Goal: Navigation & Orientation: Find specific page/section

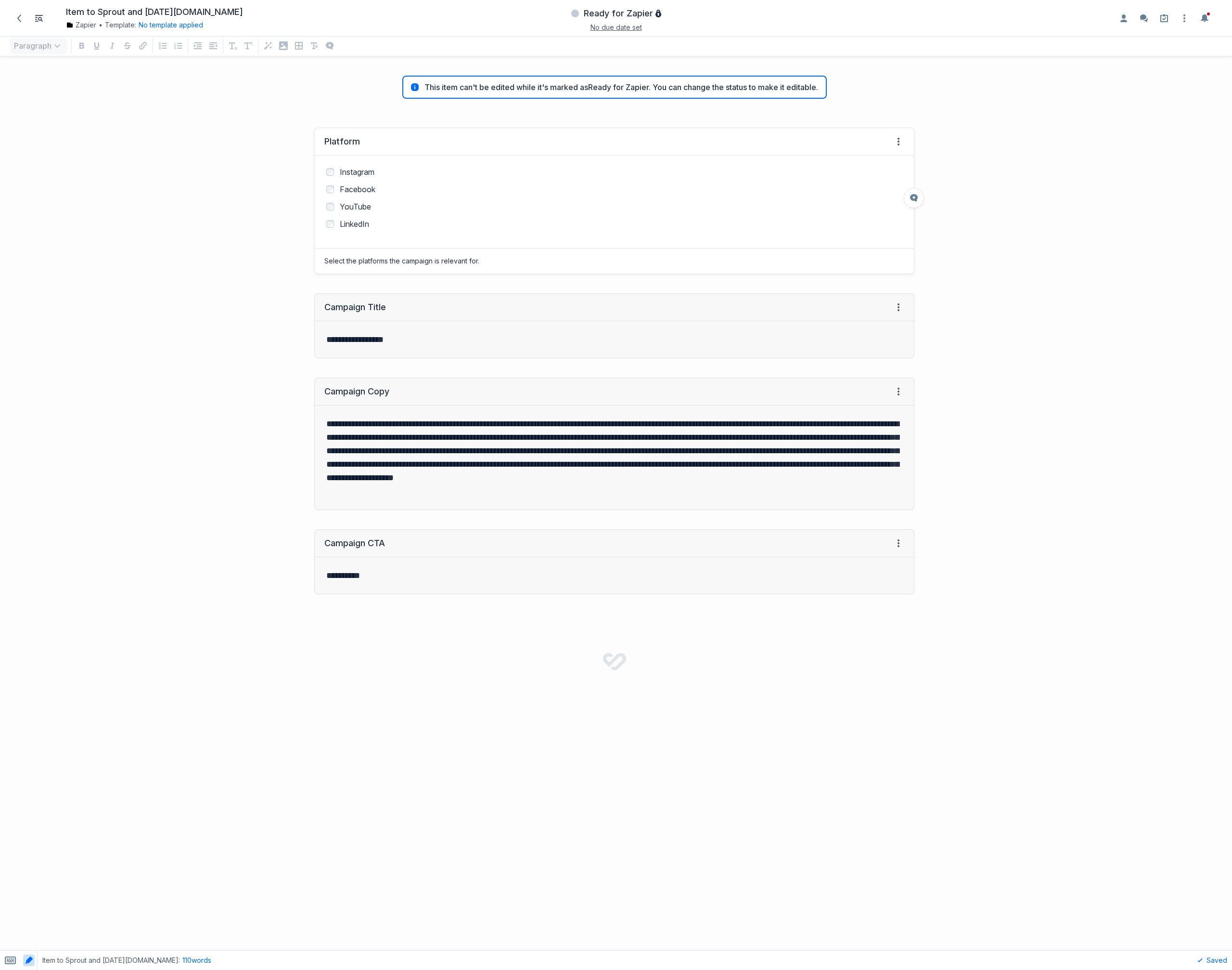
scroll to position [886, 1225]
click at [620, 18] on span "Ready for Zapier" at bounding box center [619, 13] width 69 height 11
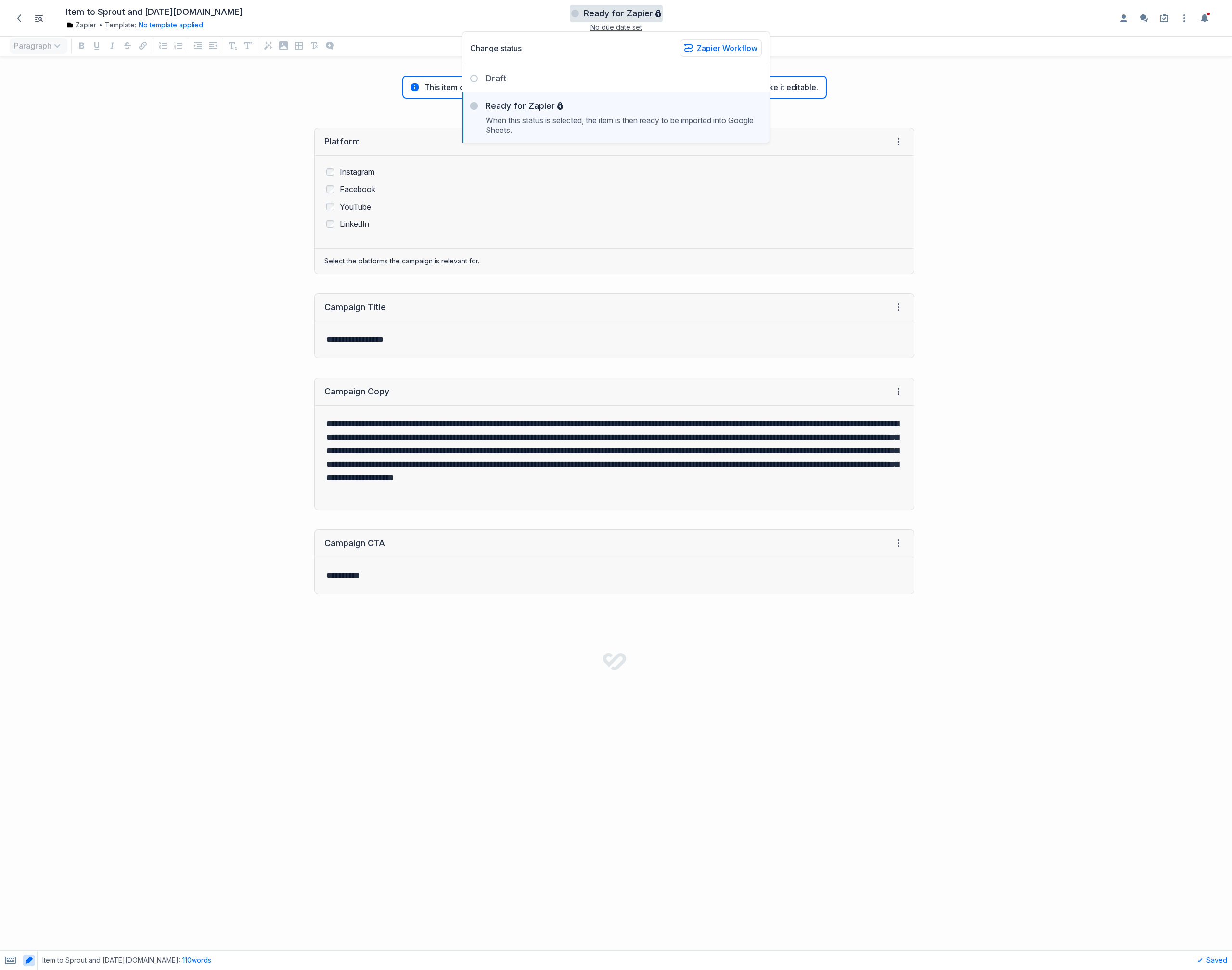
click at [973, 119] on div at bounding box center [1078, 437] width 308 height 640
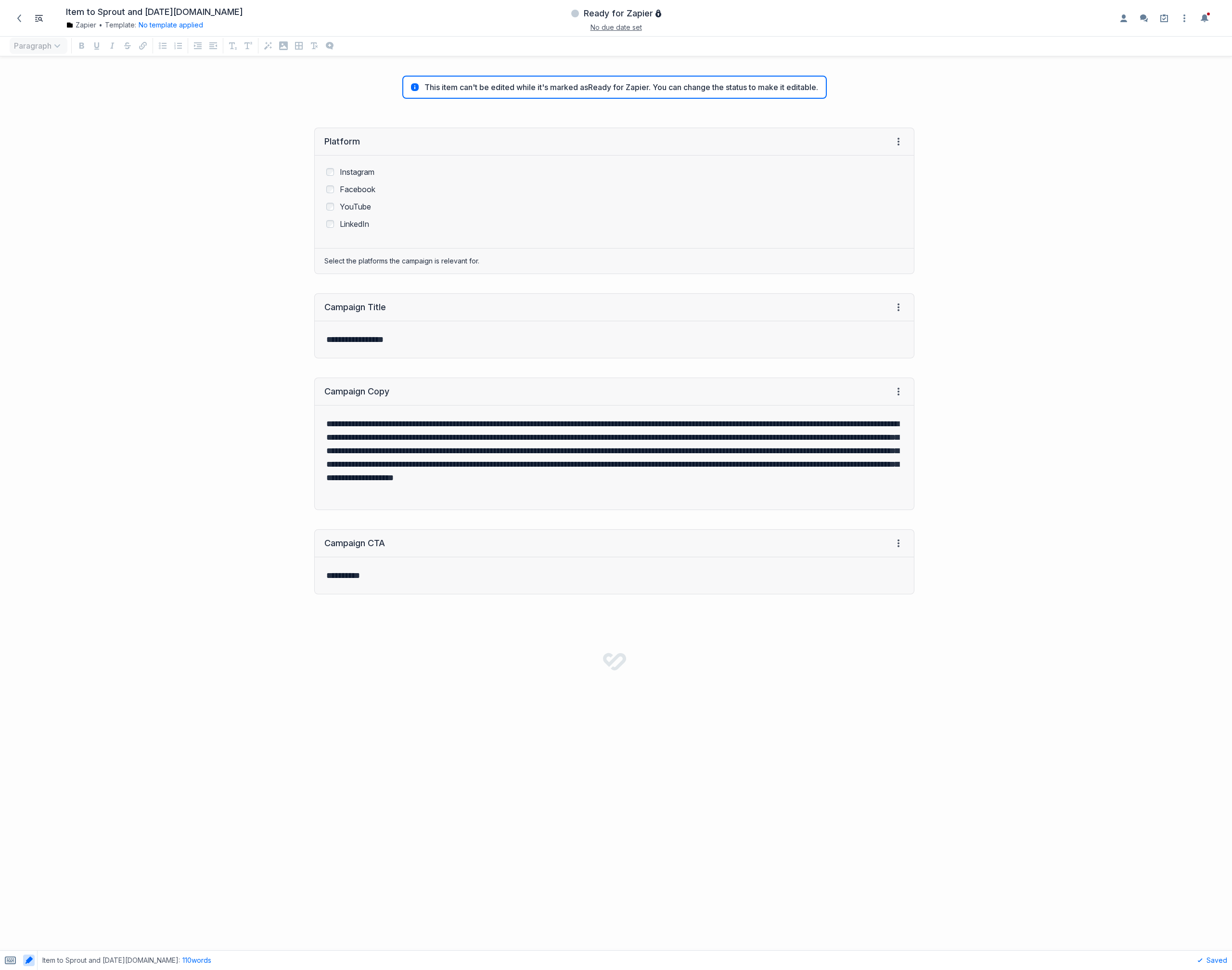
click at [177, 199] on div "Platform View HTML View history ﻿ ﻿ ﻿ ﻿ Instagram Facebook YouTube LinkedIn Sel…" at bounding box center [462, 201] width 914 height 166
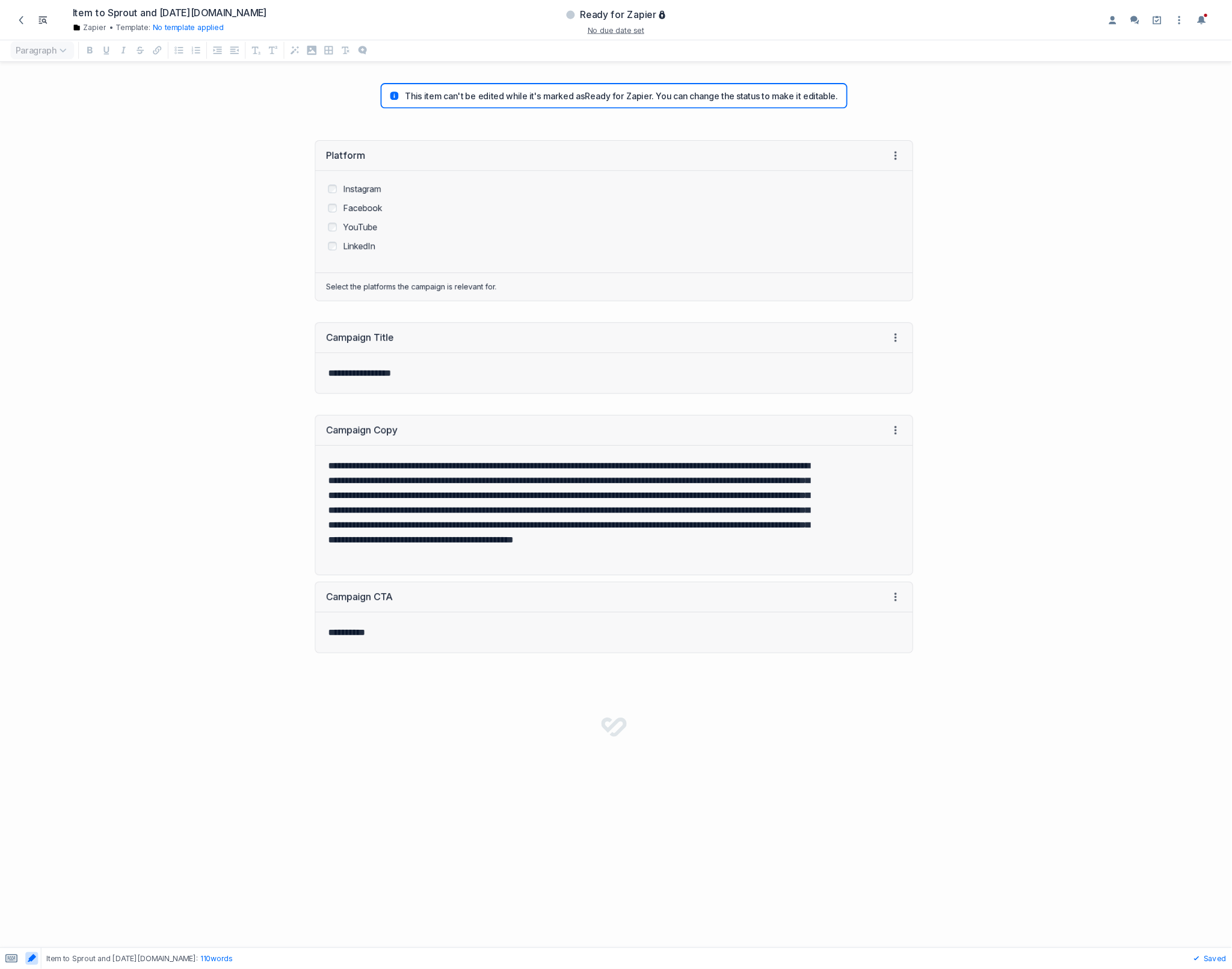
scroll to position [867, 1217]
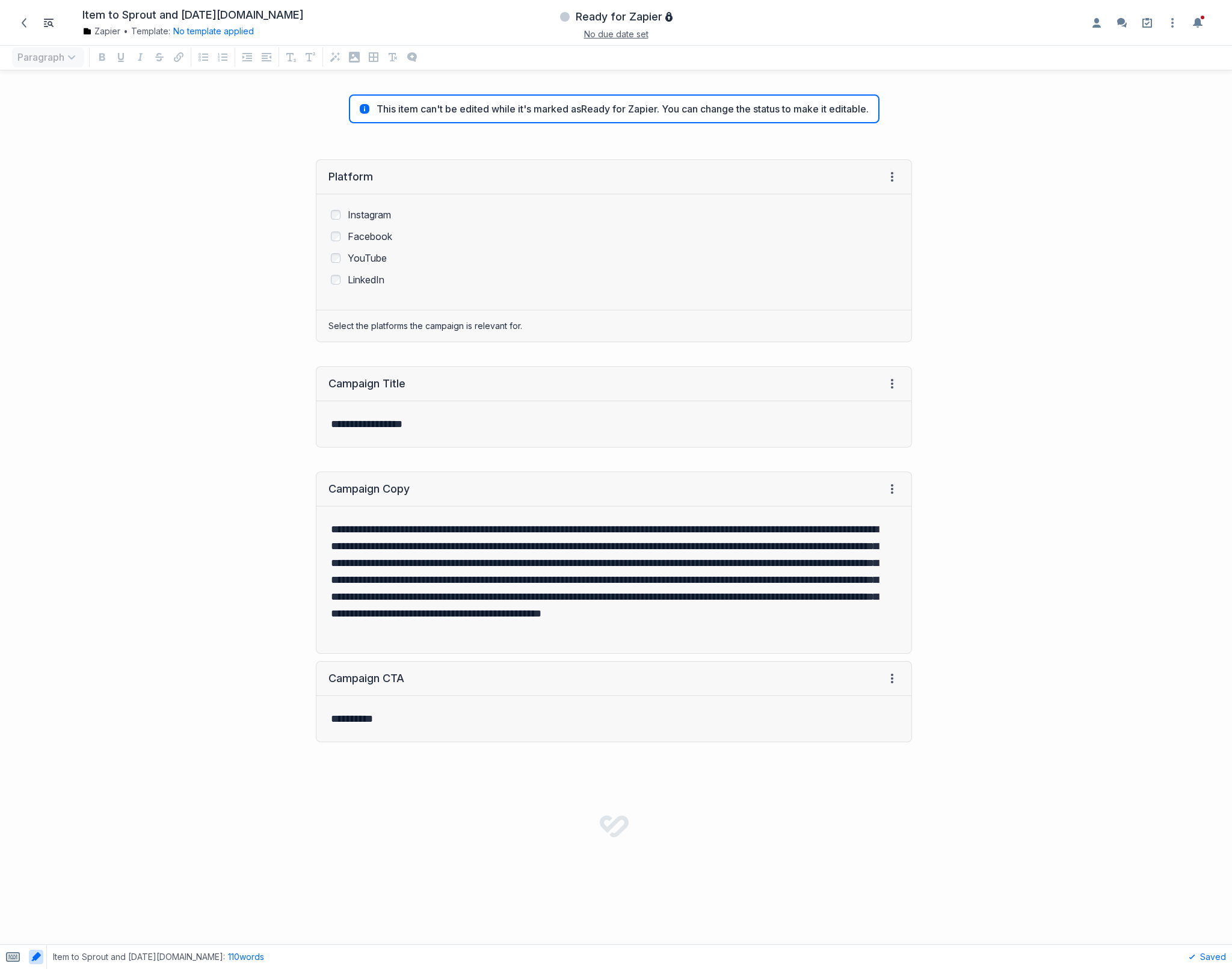
click at [174, 330] on div "Platform View HTML View history ﻿ ﻿ ﻿ ﻿ Instagram Facebook YouTube LinkedIn Sel…" at bounding box center [461, 251] width 911 height 207
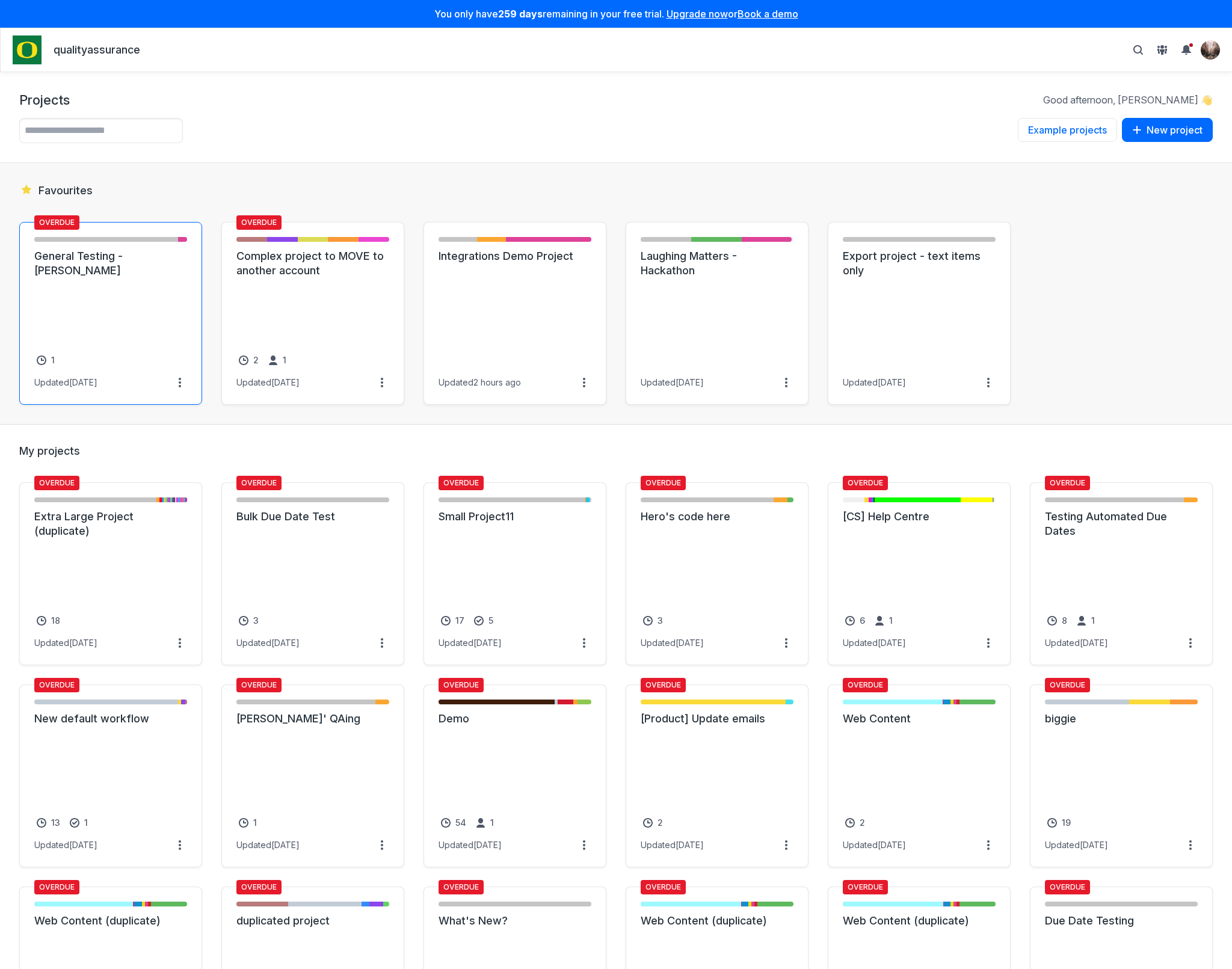
click at [157, 278] on link "General Testing - [PERSON_NAME]" at bounding box center [111, 263] width 152 height 29
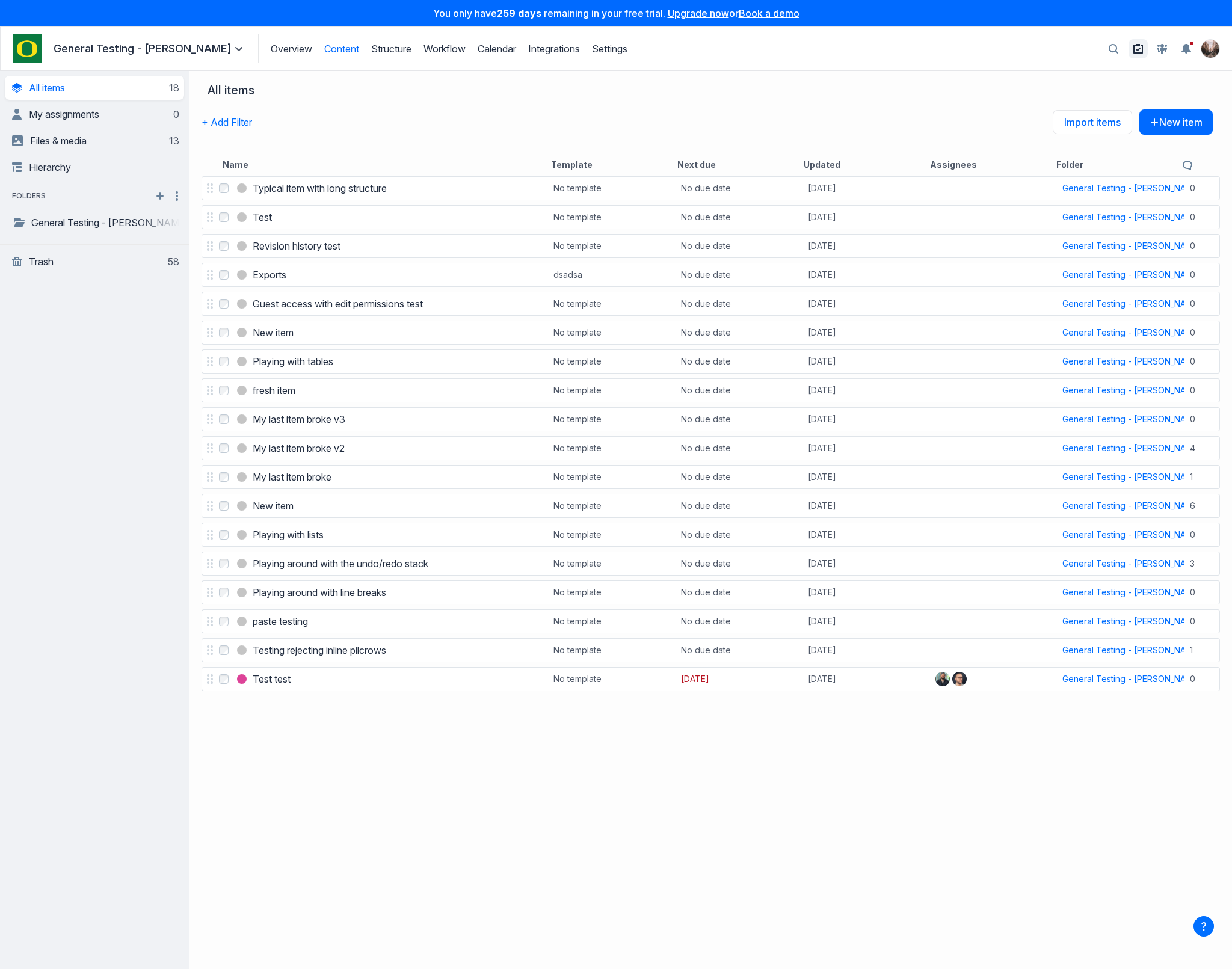
click at [1141, 51] on icon at bounding box center [1137, 49] width 10 height 9
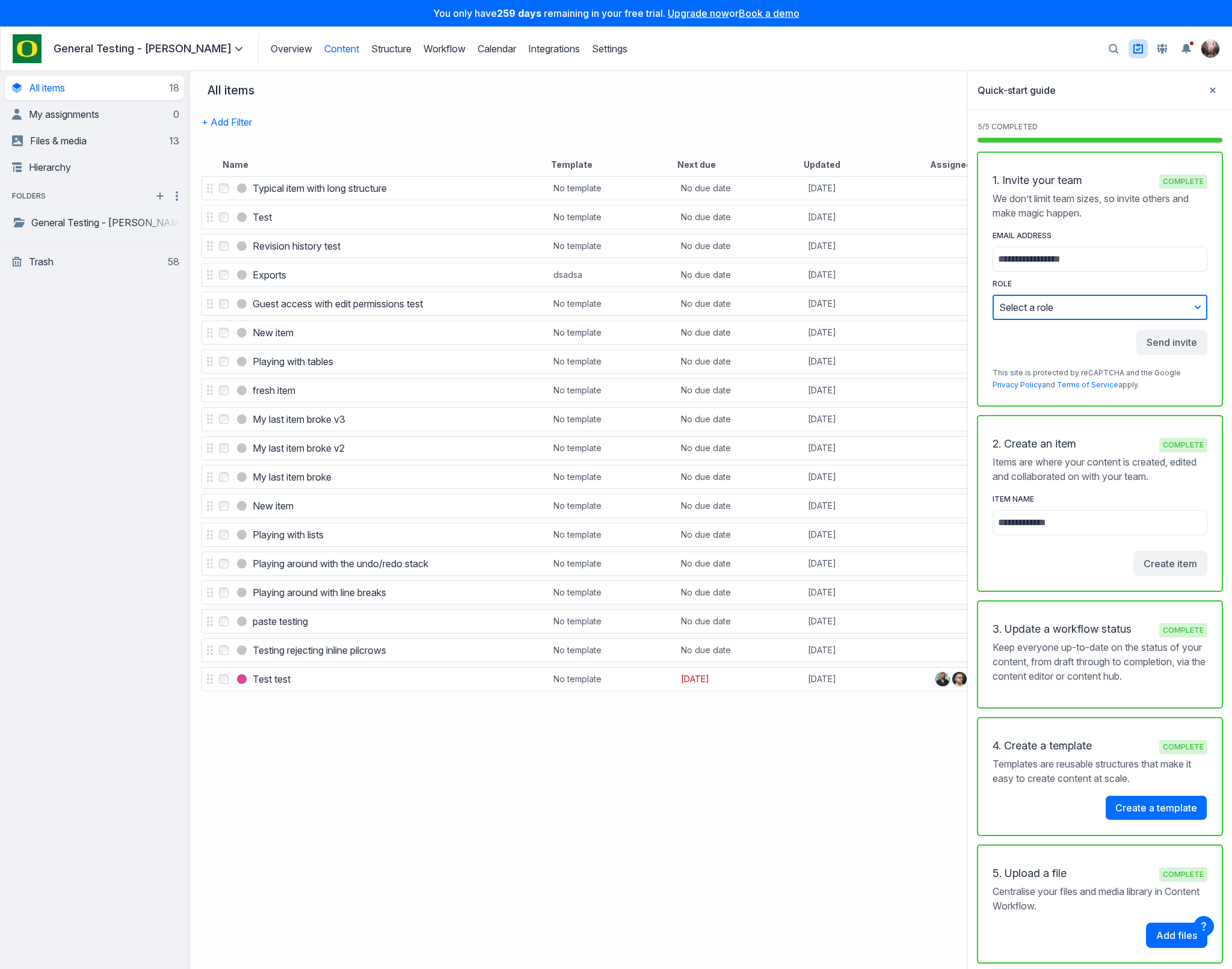
click at [1121, 311] on button "Select a role" at bounding box center [1099, 307] width 214 height 26
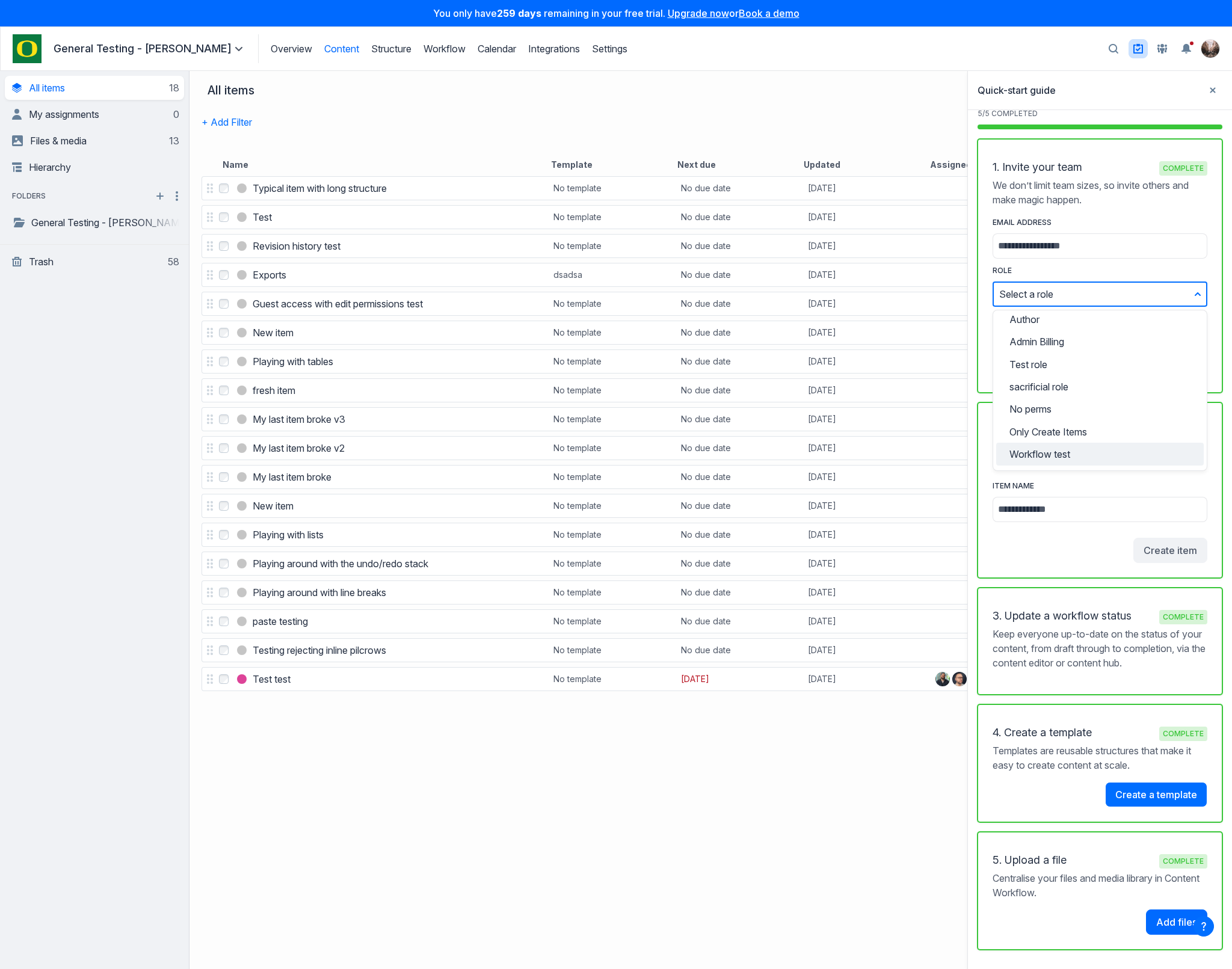
scroll to position [153, 0]
click at [931, 70] on header "Overview Structure Workflow Calendar Integrations Settings General Testing - Al…" at bounding box center [616, 49] width 1232 height 44
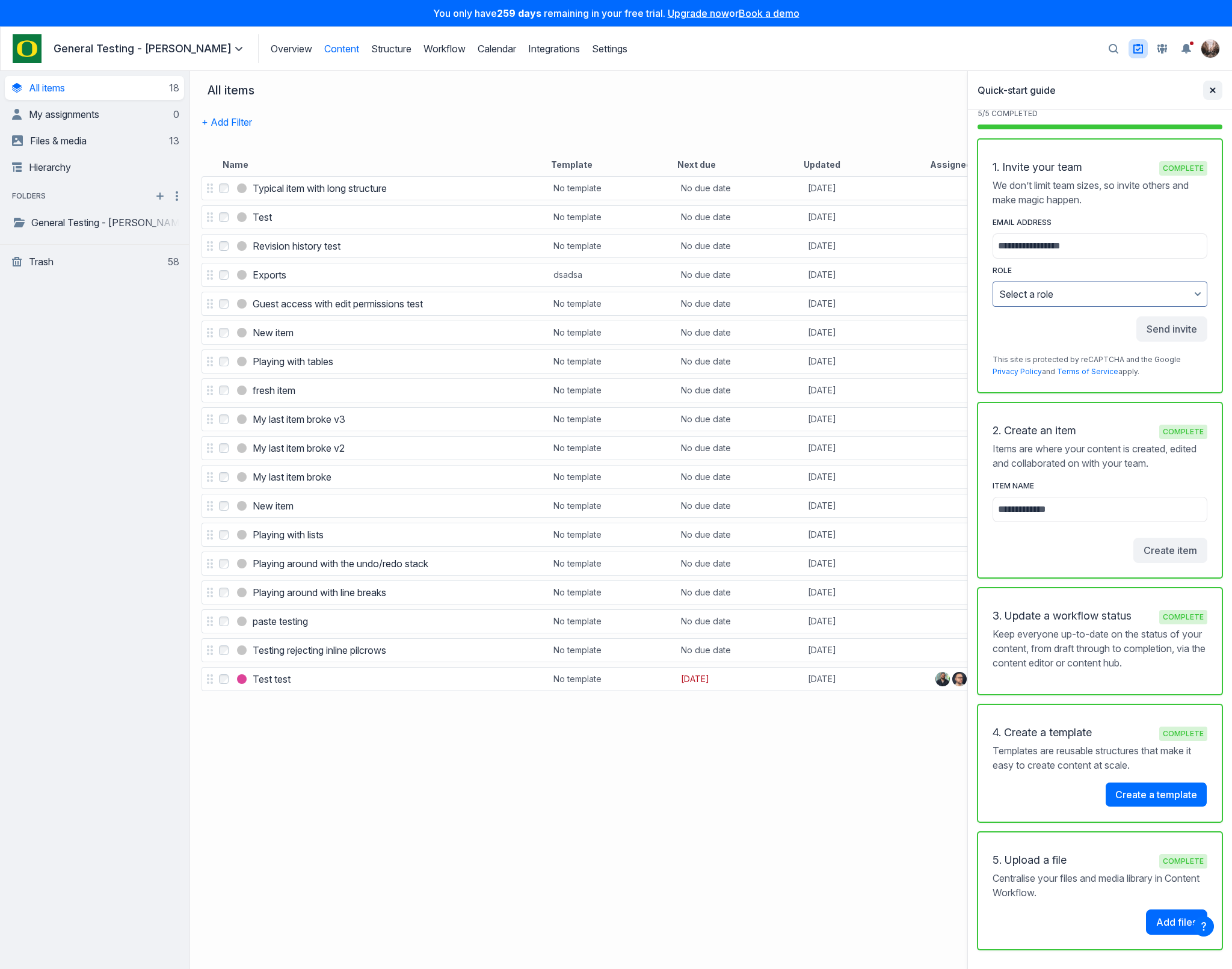
click at [1213, 89] on icon "button" at bounding box center [1213, 89] width 5 height 5
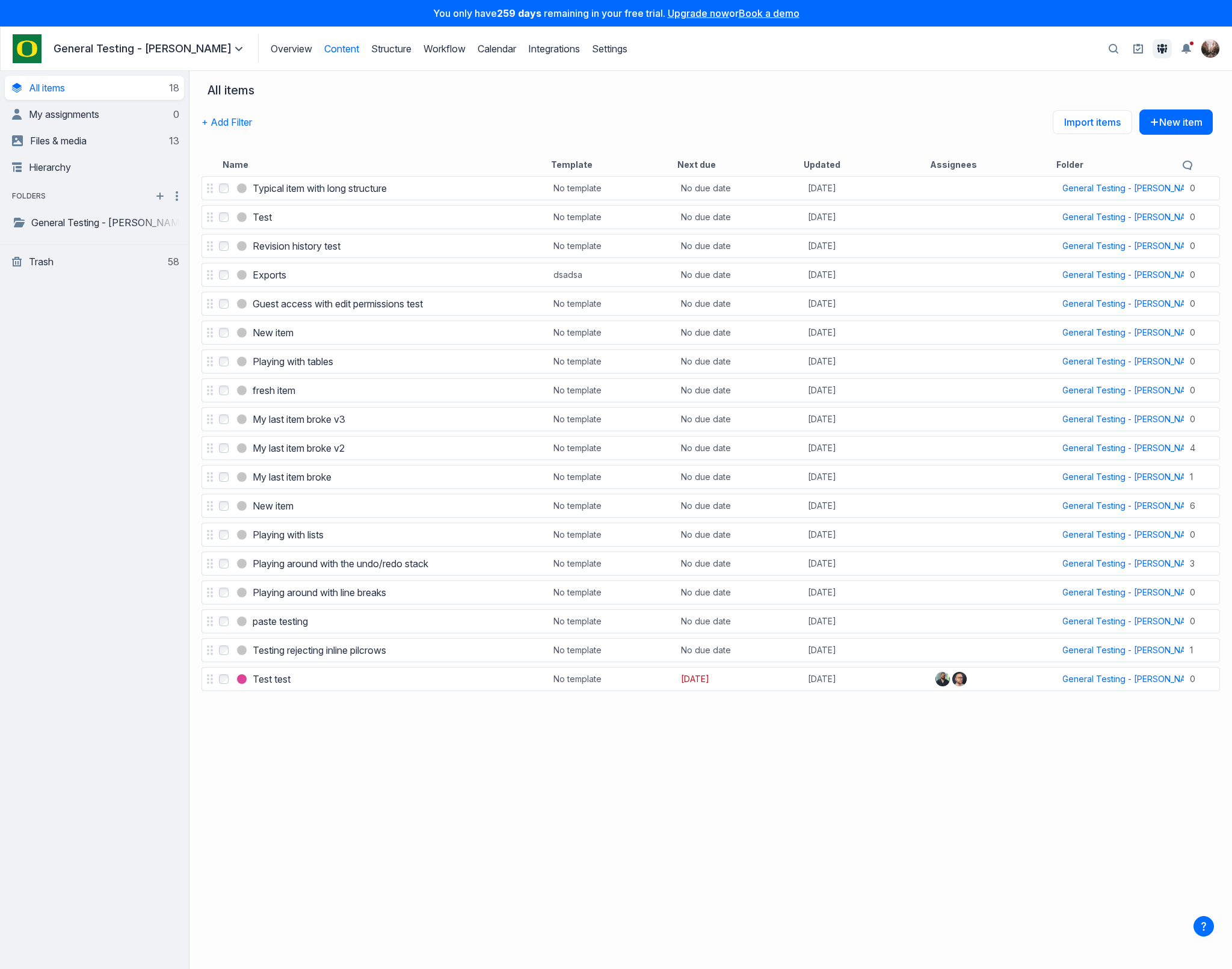
click at [1160, 44] on icon at bounding box center [1162, 49] width 10 height 10
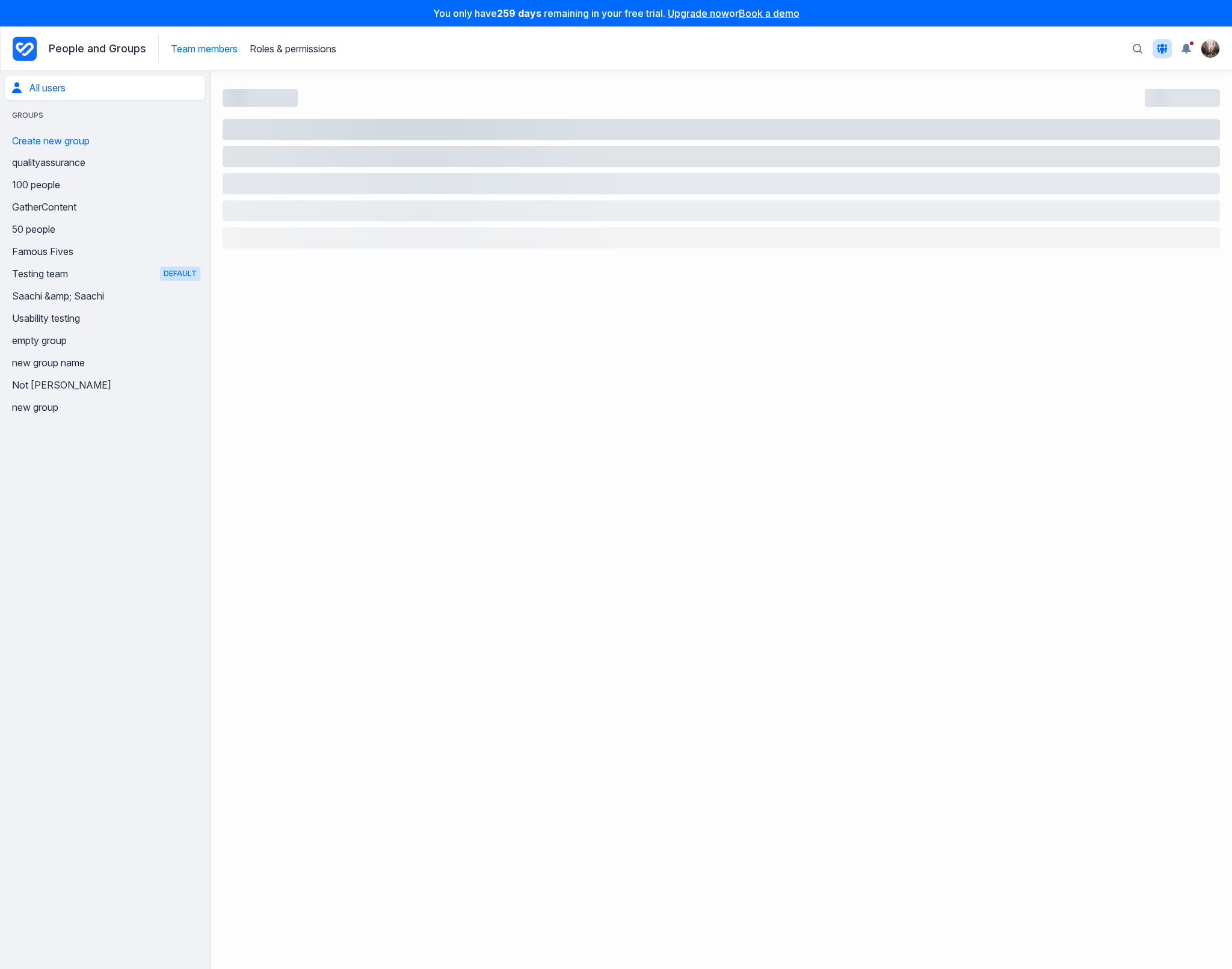
click at [1135, 56] on button "button" at bounding box center [1137, 49] width 21 height 22
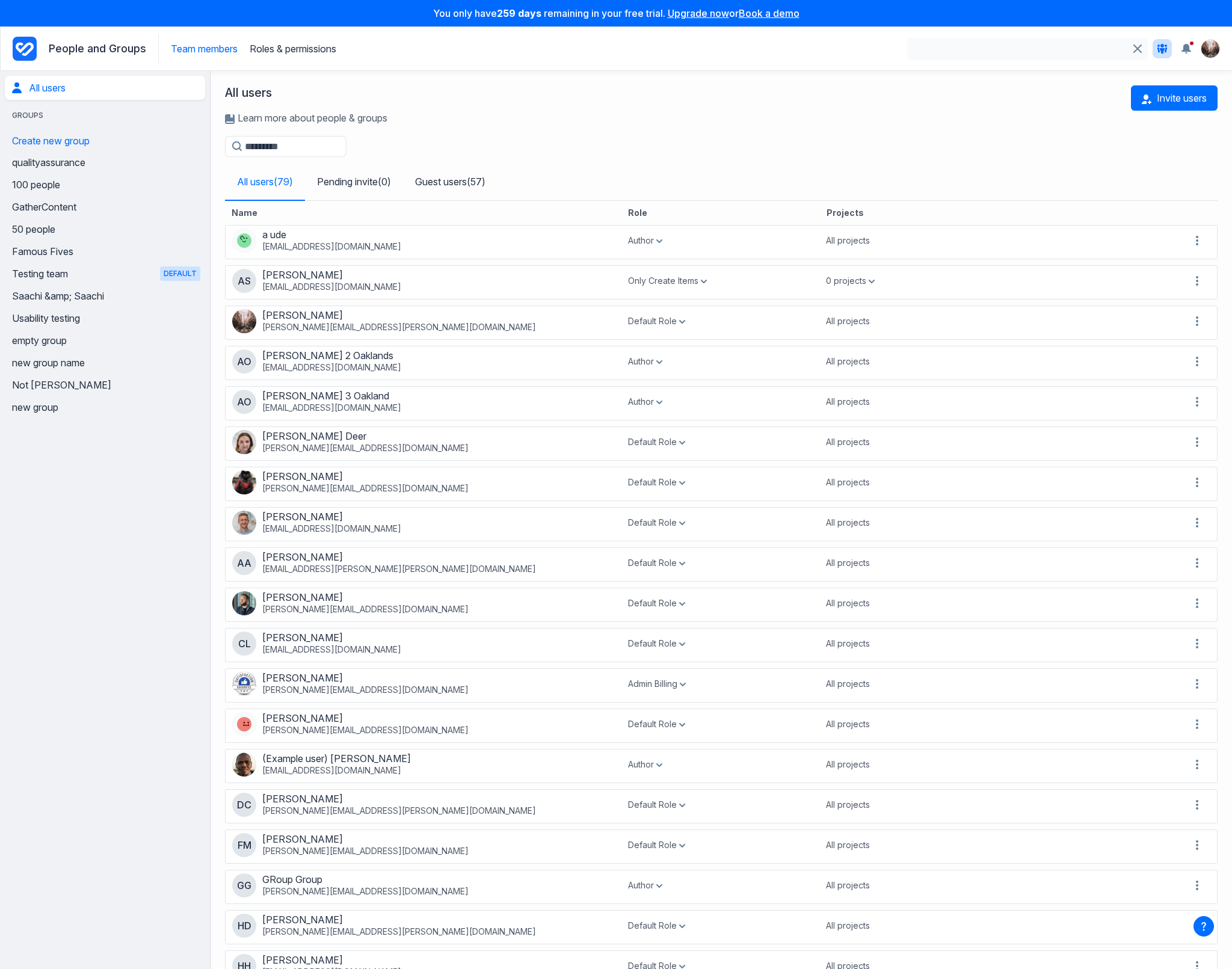
click at [1073, 51] on input "Search" at bounding box center [1017, 49] width 221 height 22
click at [1140, 51] on div "Search" at bounding box center [1027, 49] width 241 height 22
click at [1133, 49] on icon "button" at bounding box center [1137, 49] width 10 height 10
click at [110, 53] on p "People and Groups" at bounding box center [97, 49] width 97 height 12
click at [1103, 53] on input "Search" at bounding box center [1017, 49] width 221 height 22
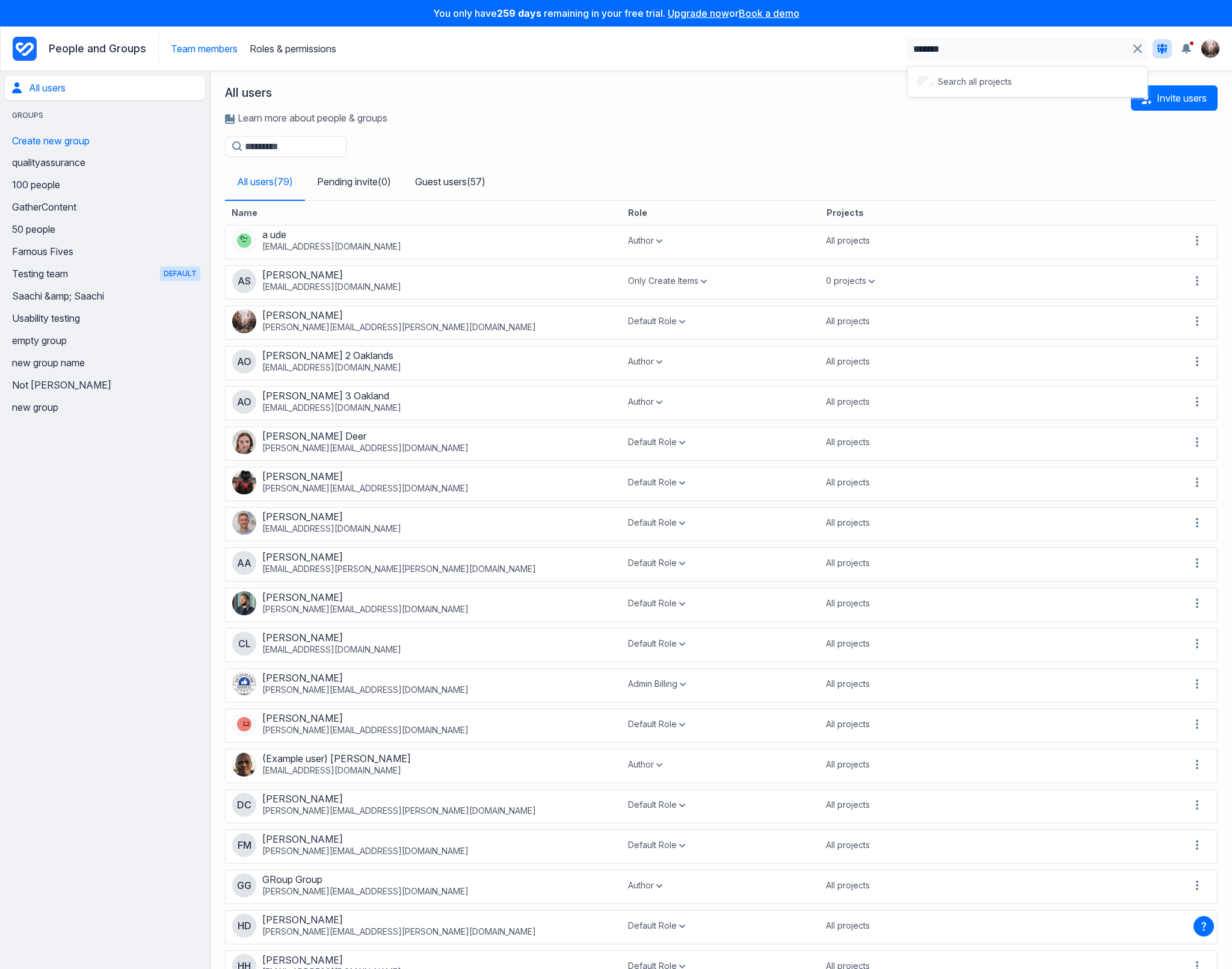
type input "*******"
click at [932, 85] on label at bounding box center [926, 82] width 18 height 12
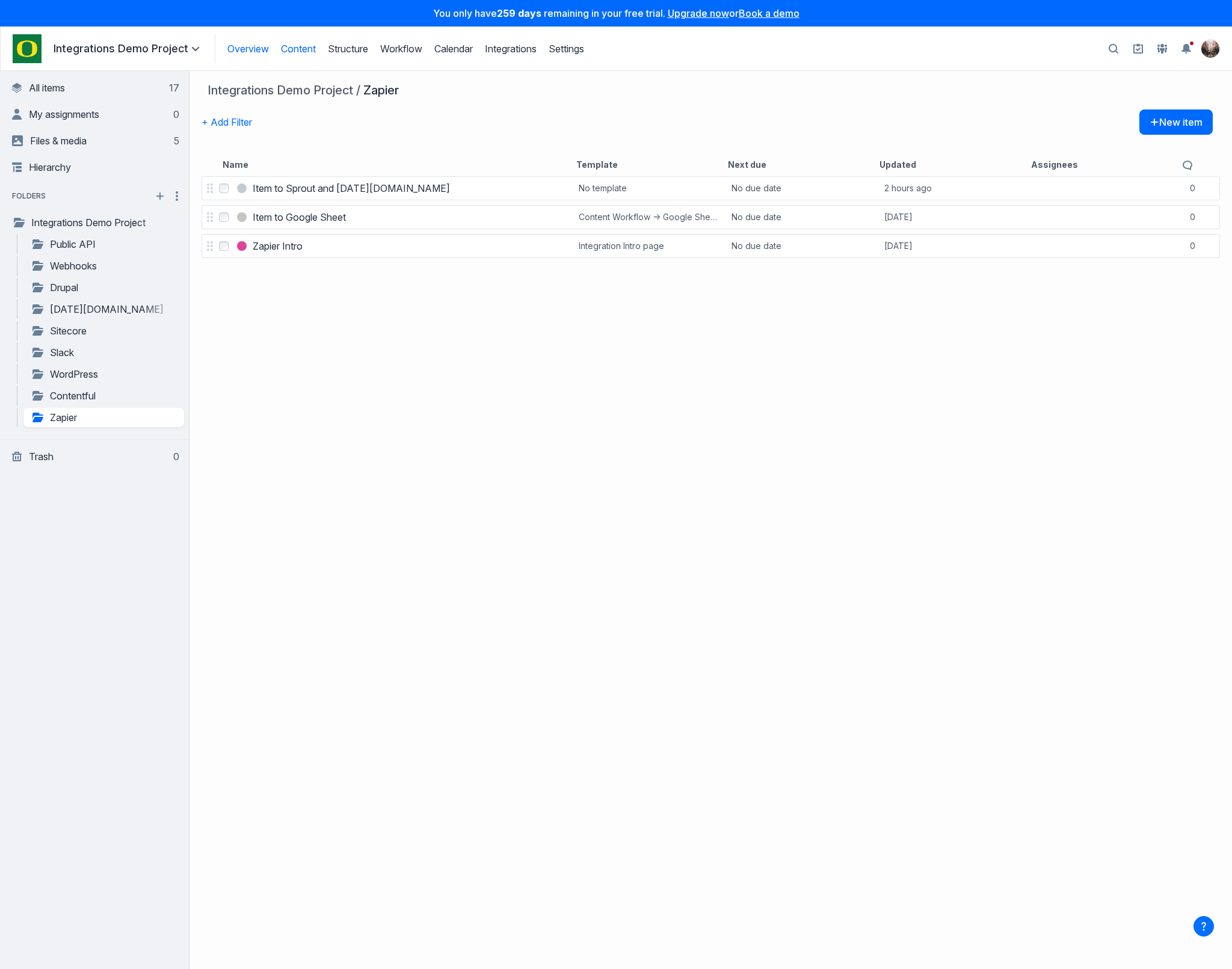
click at [236, 51] on link "Overview" at bounding box center [248, 49] width 42 height 12
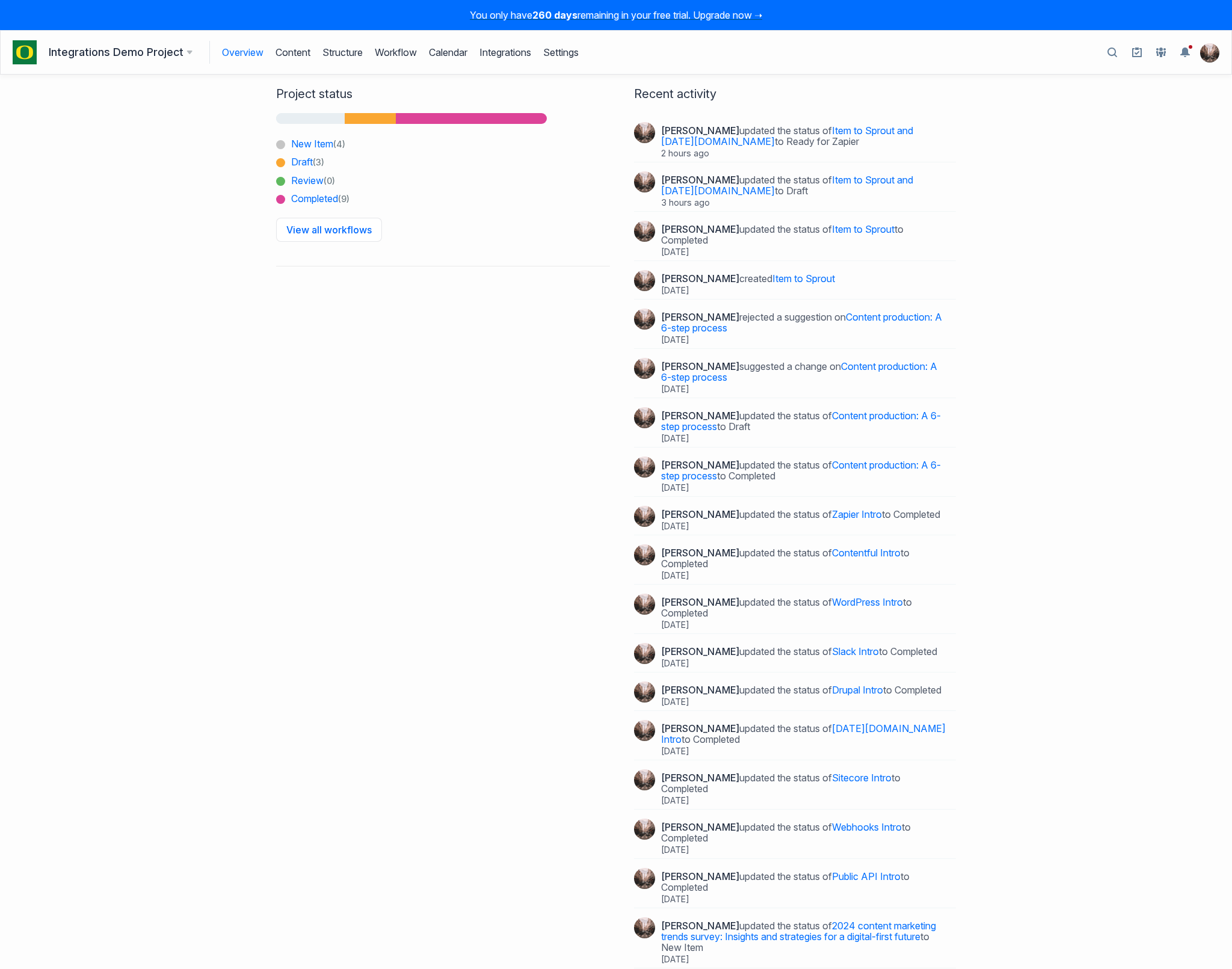
click at [116, 54] on h3 "Integrations Demo Project" at bounding box center [120, 52] width 143 height 17
click at [283, 47] on link "Content" at bounding box center [292, 52] width 35 height 23
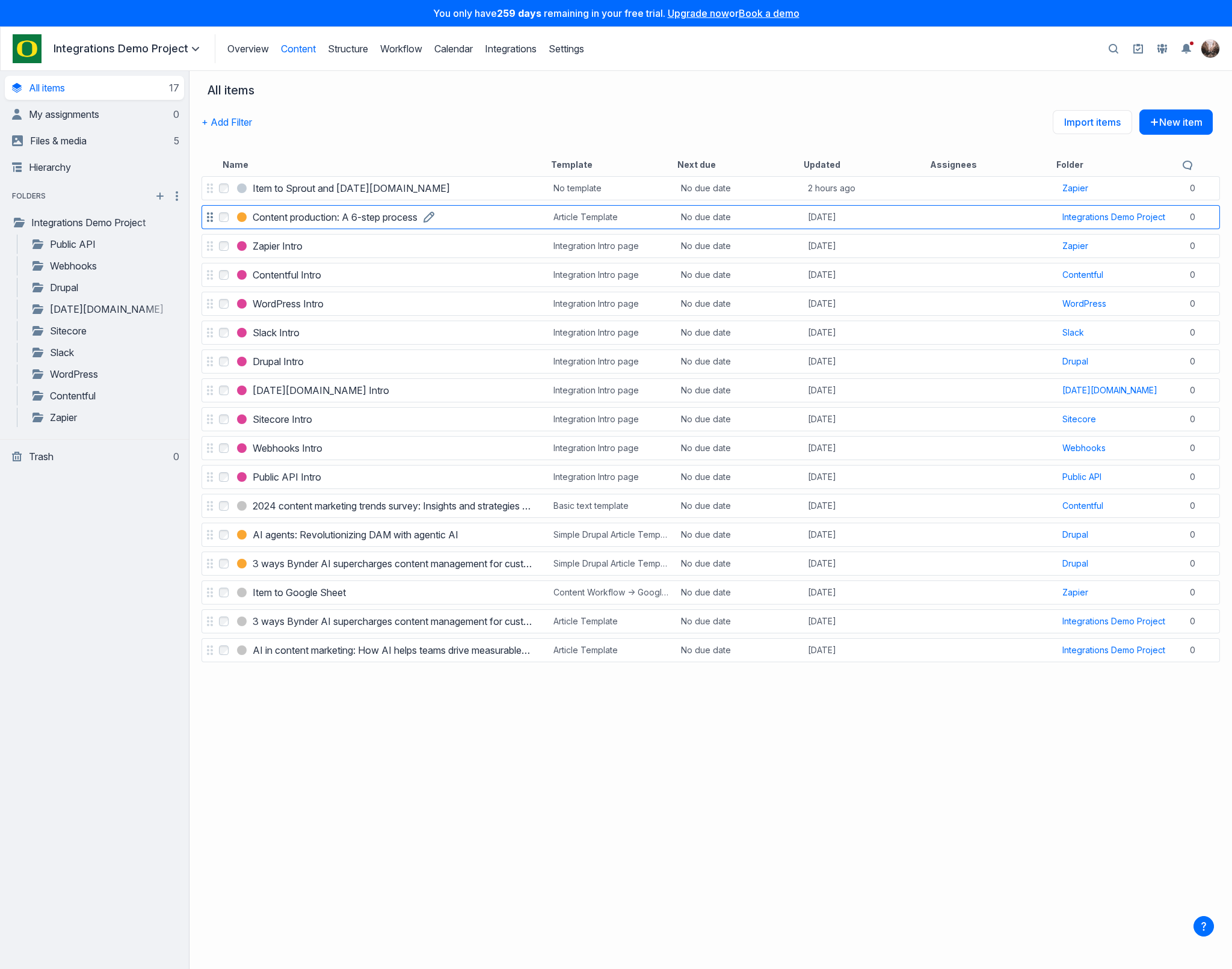
click at [348, 210] on link "Content production: A 6-step process" at bounding box center [335, 217] width 165 height 14
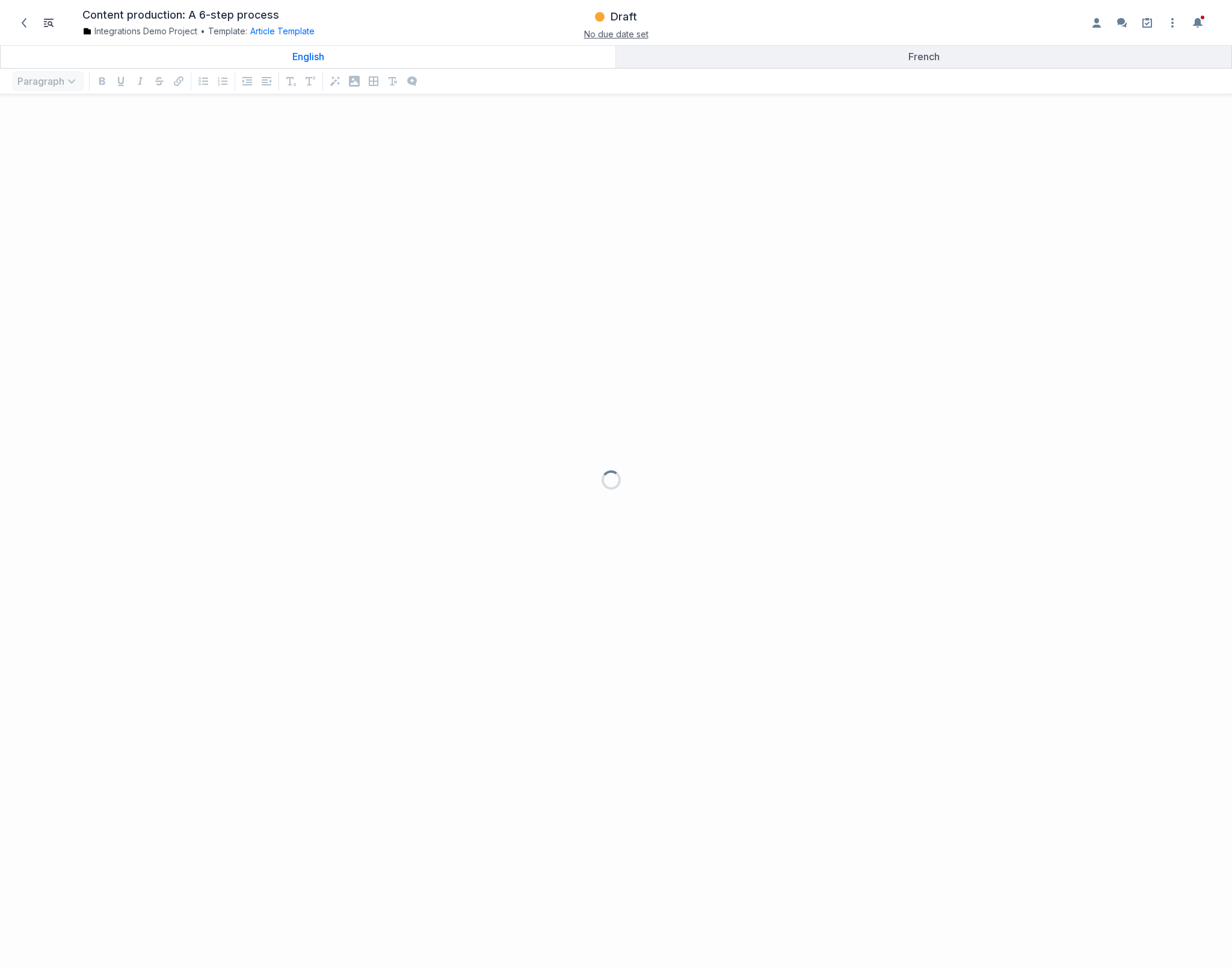
scroll to position [843, 1217]
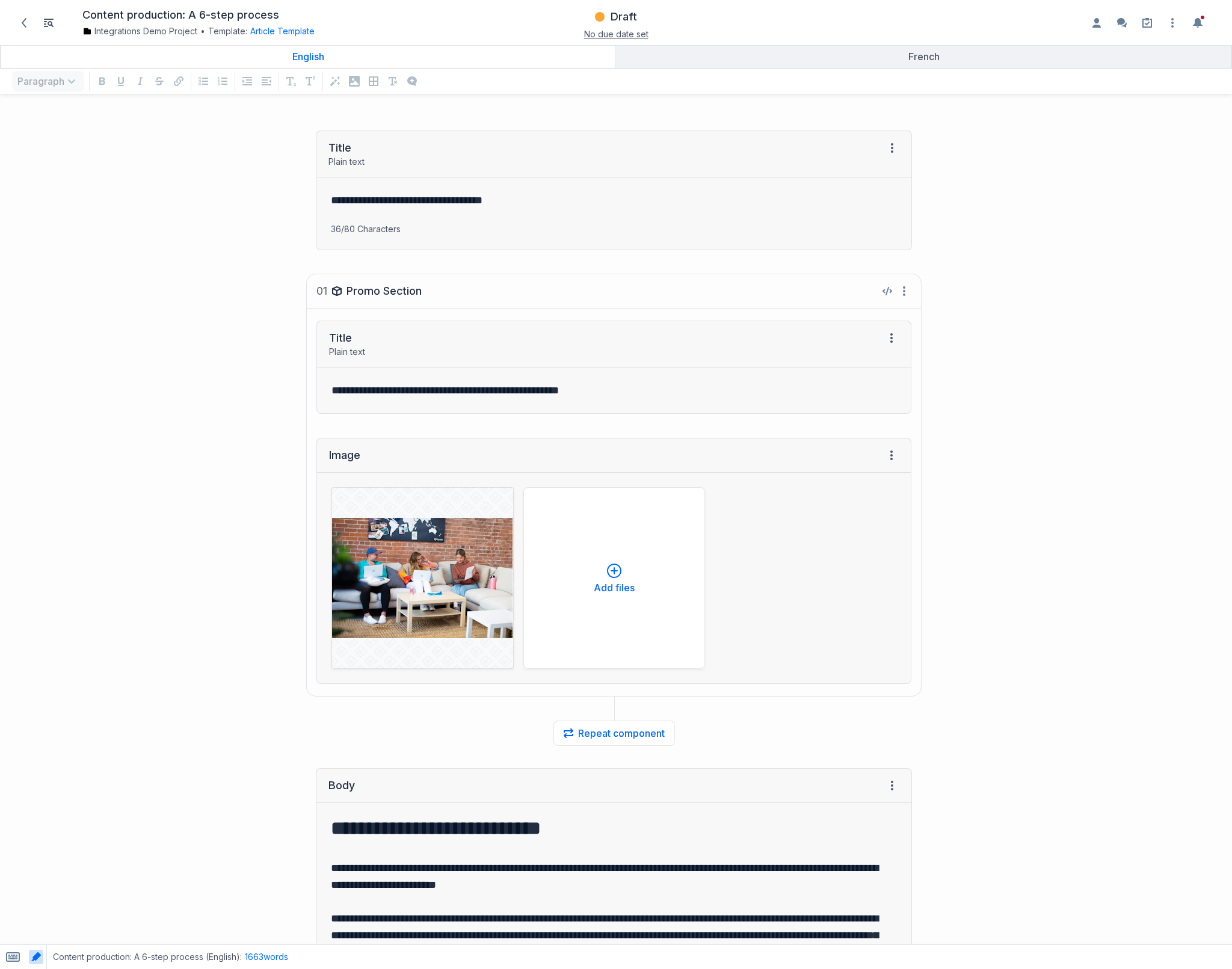
click at [254, 323] on div "**********" at bounding box center [461, 343] width 911 height 164
